Goal: Task Accomplishment & Management: Complete application form

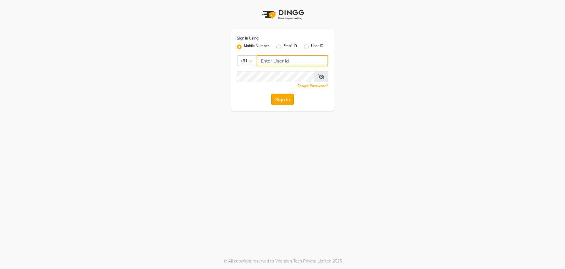
type input "8368858989"
click at [286, 102] on button "Sign In" at bounding box center [283, 99] width 22 height 11
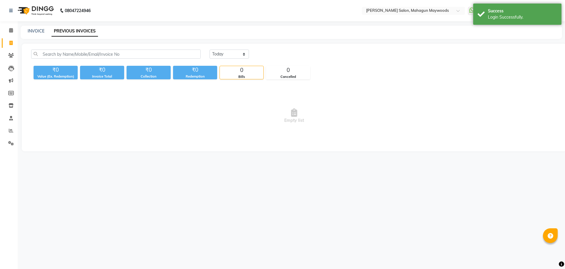
select select "en"
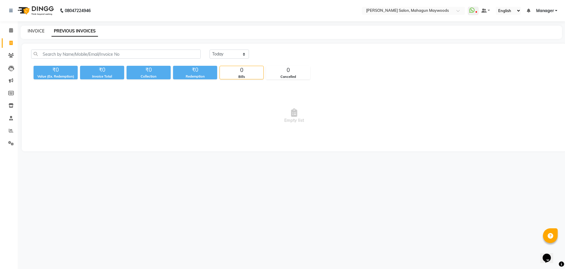
click at [34, 33] on link "INVOICE" at bounding box center [36, 30] width 17 height 5
select select "service"
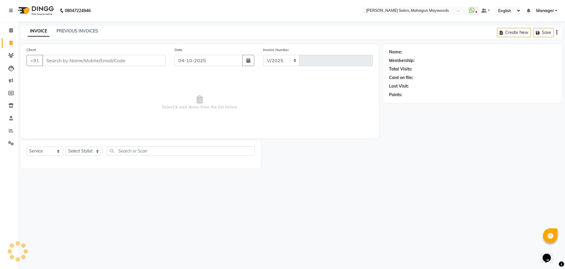
select select "6425"
type input "3249"
click at [77, 63] on input "Client" at bounding box center [103, 60] width 123 height 11
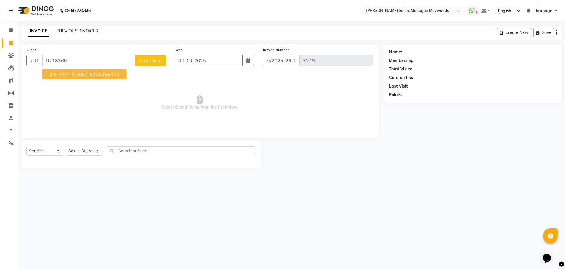
click at [80, 77] on button "[PERSON_NAME] 9718366 438" at bounding box center [84, 73] width 84 height 9
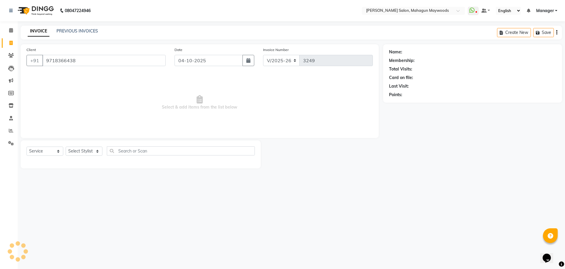
type input "9718366438"
click at [96, 152] on select "Select Stylist Aarti [PERSON_NAME] Manager Pranshant [PERSON_NAME] V Admin" at bounding box center [84, 150] width 37 height 9
select select "48624"
click at [66, 146] on select "Select Stylist Aarti [PERSON_NAME] Manager Pranshant [PERSON_NAME] V Admin" at bounding box center [84, 150] width 37 height 9
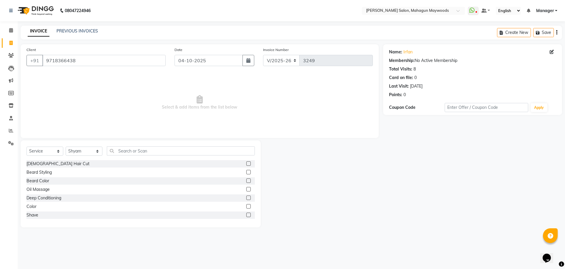
click at [247, 163] on label at bounding box center [249, 163] width 4 height 4
click at [247, 163] on input "checkbox" at bounding box center [249, 164] width 4 height 4
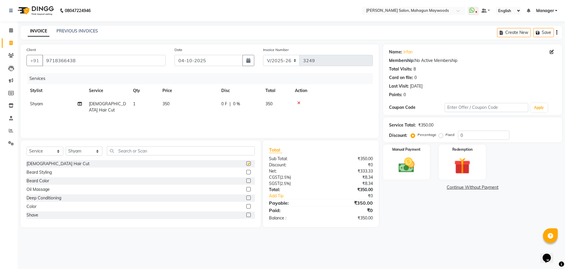
checkbox input "false"
click at [411, 160] on img at bounding box center [406, 164] width 27 height 19
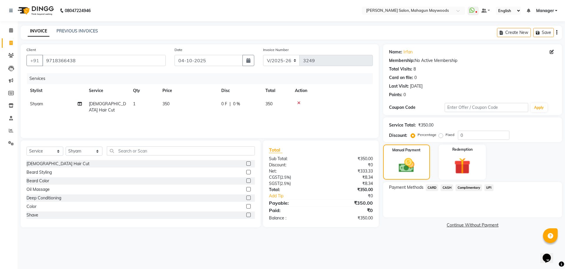
drag, startPoint x: 488, startPoint y: 191, endPoint x: 489, endPoint y: 188, distance: 3.4
click at [489, 188] on div "UPI" at bounding box center [487, 188] width 11 height 8
click at [489, 188] on span "UPI" at bounding box center [489, 187] width 9 height 7
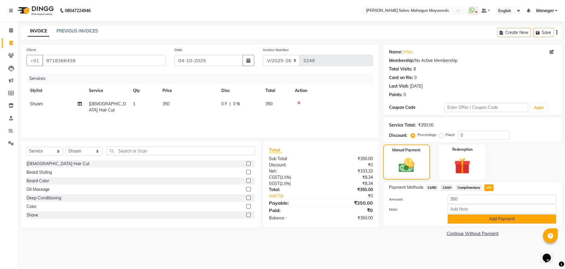
click at [521, 223] on button "Add Payment" at bounding box center [502, 218] width 109 height 9
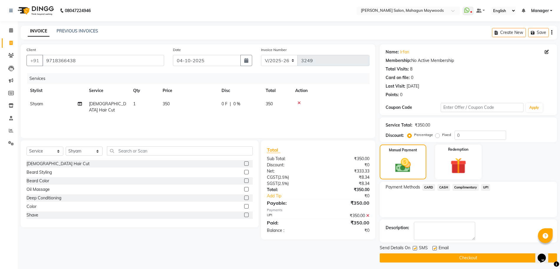
click at [499, 256] on button "Checkout" at bounding box center [468, 257] width 177 height 9
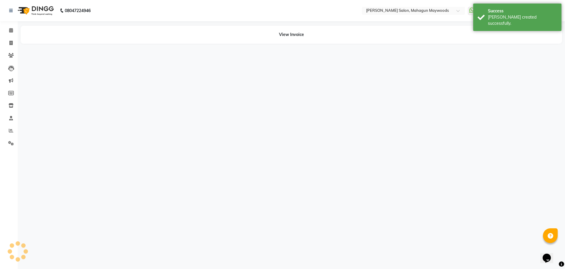
click at [499, 256] on div "08047224946 Select Location × [PERSON_NAME] Salon, Mahagun Maywoods WhatsApp St…" at bounding box center [282, 134] width 565 height 269
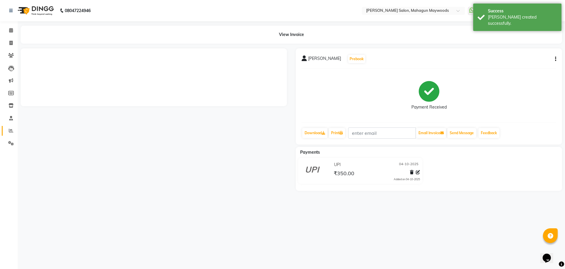
drag, startPoint x: 159, startPoint y: 168, endPoint x: 12, endPoint y: 130, distance: 152.0
click at [12, 130] on div "08047224946 Select Location × [PERSON_NAME] Salon, Mahagun Maywoods WhatsApp St…" at bounding box center [282, 134] width 565 height 269
click at [12, 130] on icon at bounding box center [11, 130] width 4 height 4
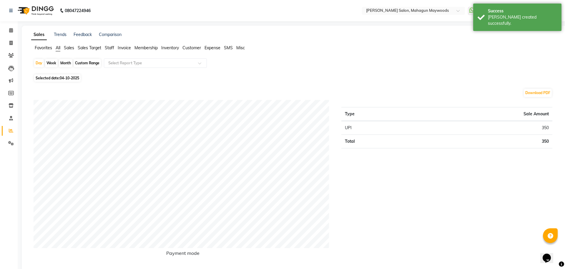
click at [88, 61] on div "Custom Range" at bounding box center [87, 63] width 27 height 8
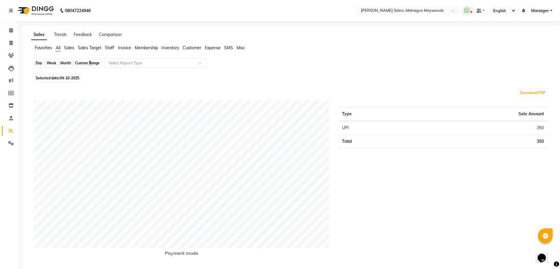
click at [87, 62] on div "Custom Range" at bounding box center [87, 63] width 27 height 8
select select "10"
select select "2025"
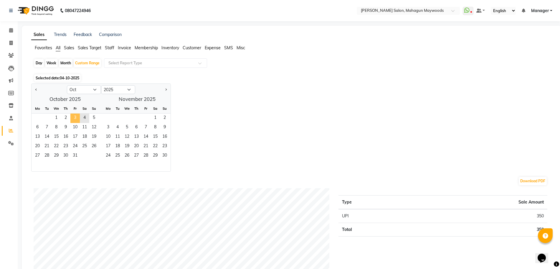
click at [76, 116] on span "3" at bounding box center [74, 117] width 9 height 9
click at [109, 46] on span "Staff" at bounding box center [109, 47] width 9 height 5
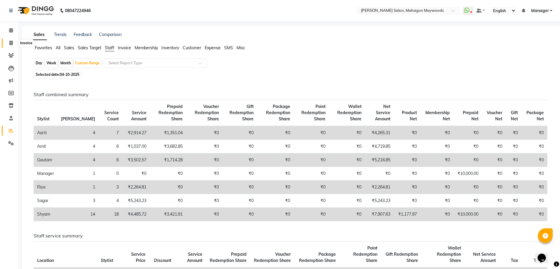
click at [12, 44] on icon at bounding box center [10, 43] width 3 height 4
select select "service"
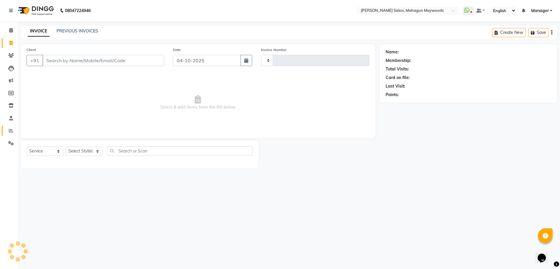
type input "3250"
select select "6425"
click at [9, 130] on icon at bounding box center [11, 130] width 4 height 4
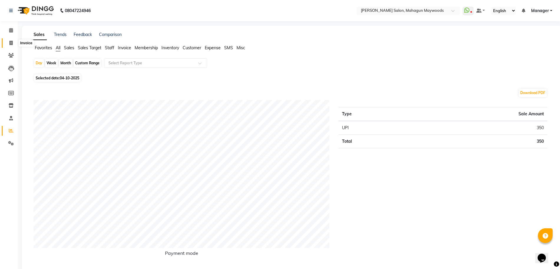
click at [11, 46] on span at bounding box center [11, 43] width 10 height 7
select select "service"
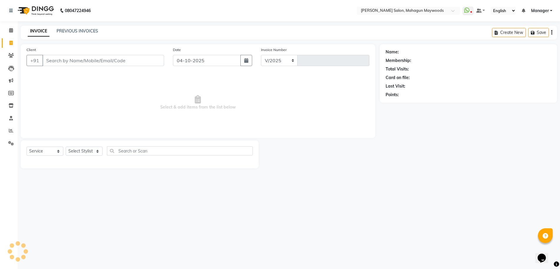
select select "6425"
type input "3250"
click at [59, 151] on select "Select Service Product Membership Package Voucher Prepaid Gift Card" at bounding box center [45, 150] width 37 height 9
